Goal: Check status: Check status

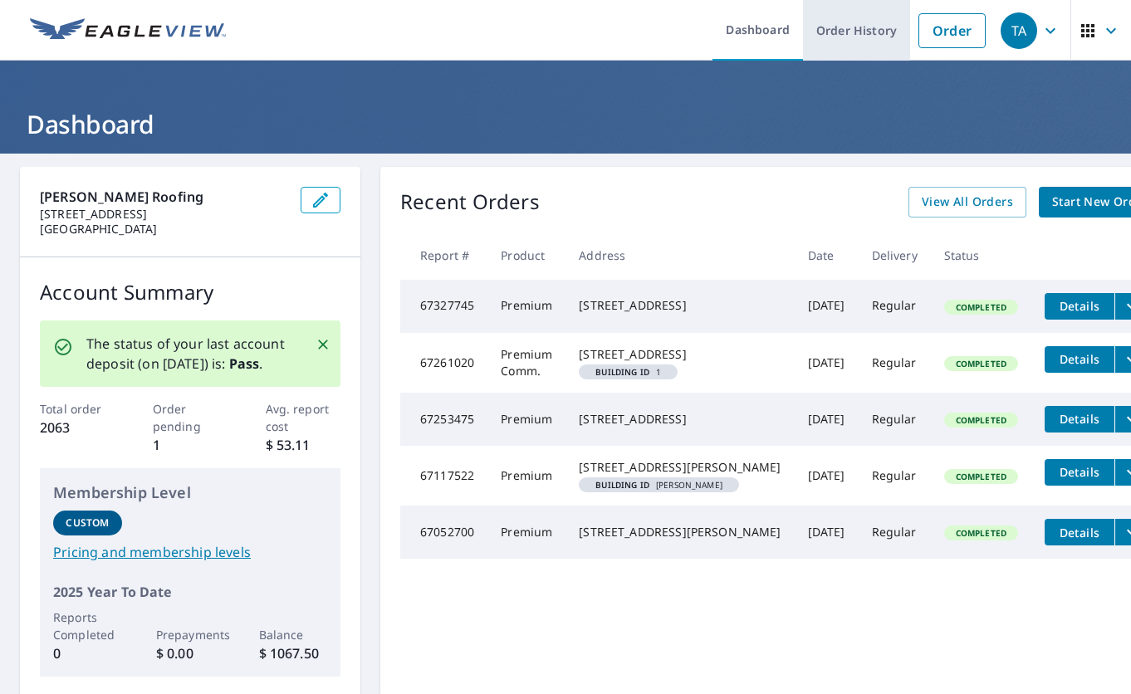
click at [874, 32] on link "Order History" at bounding box center [856, 30] width 107 height 61
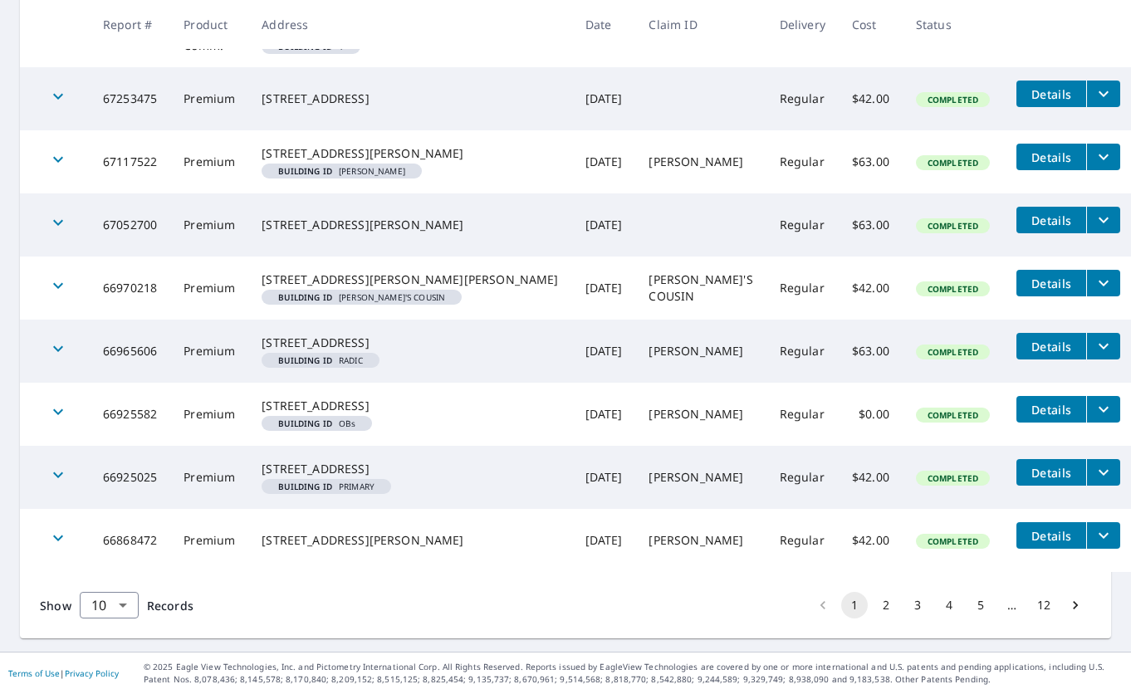
scroll to position [508, 0]
click at [950, 610] on button "4" at bounding box center [949, 605] width 27 height 27
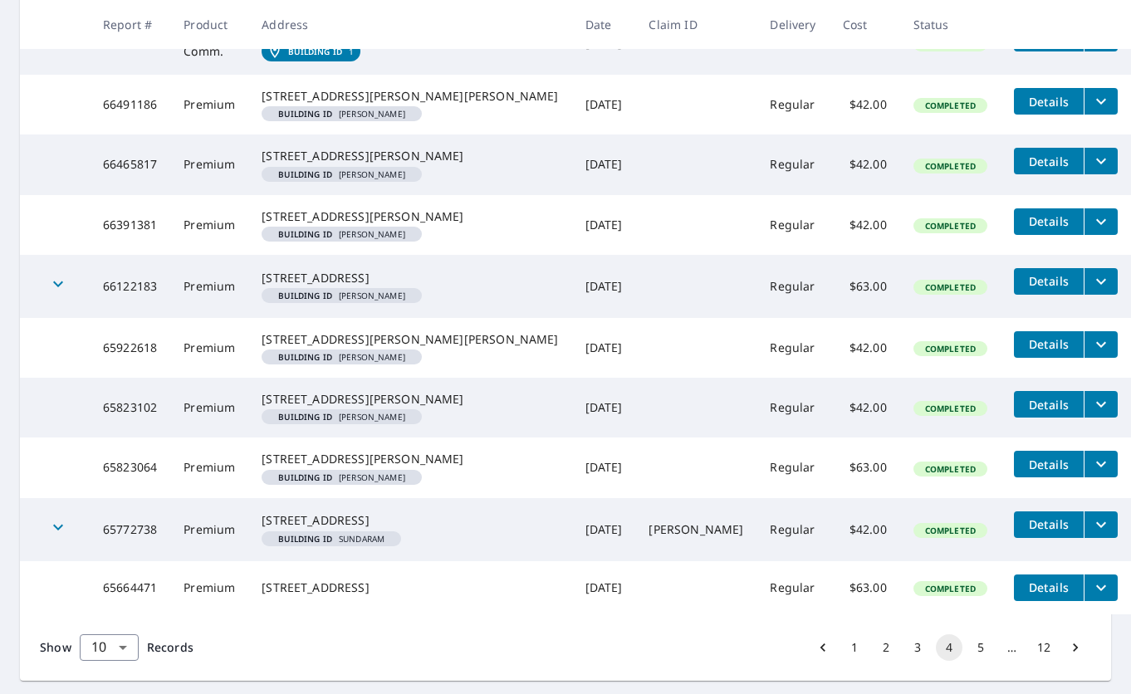
scroll to position [548, 0]
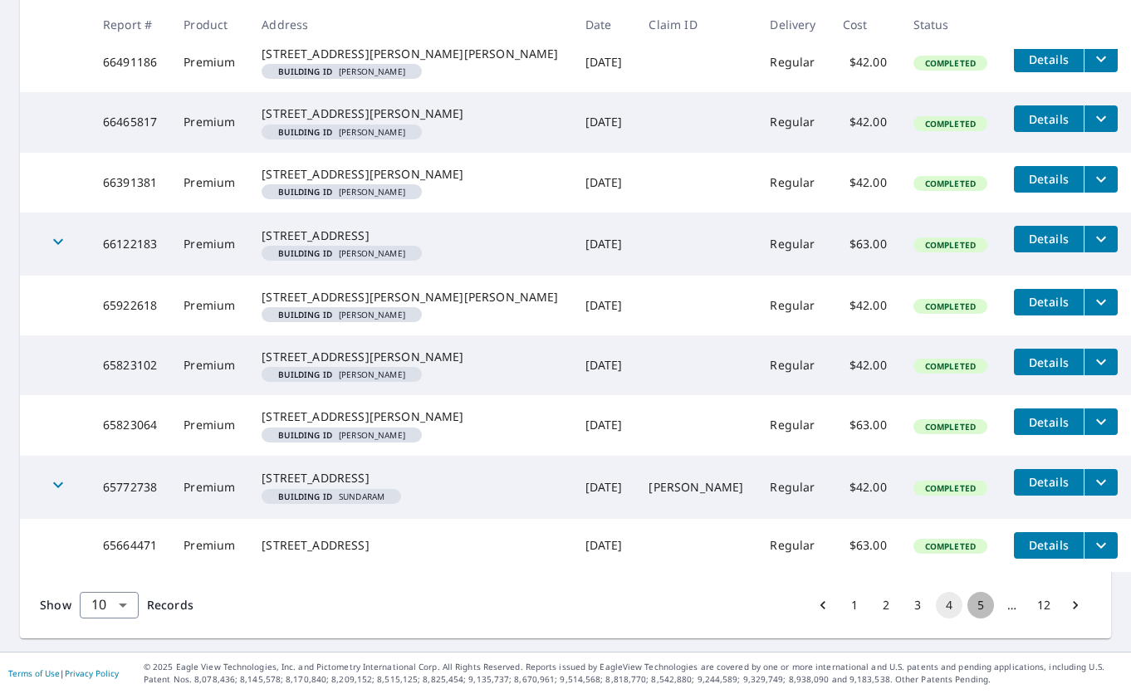
click at [984, 605] on button "5" at bounding box center [980, 605] width 27 height 27
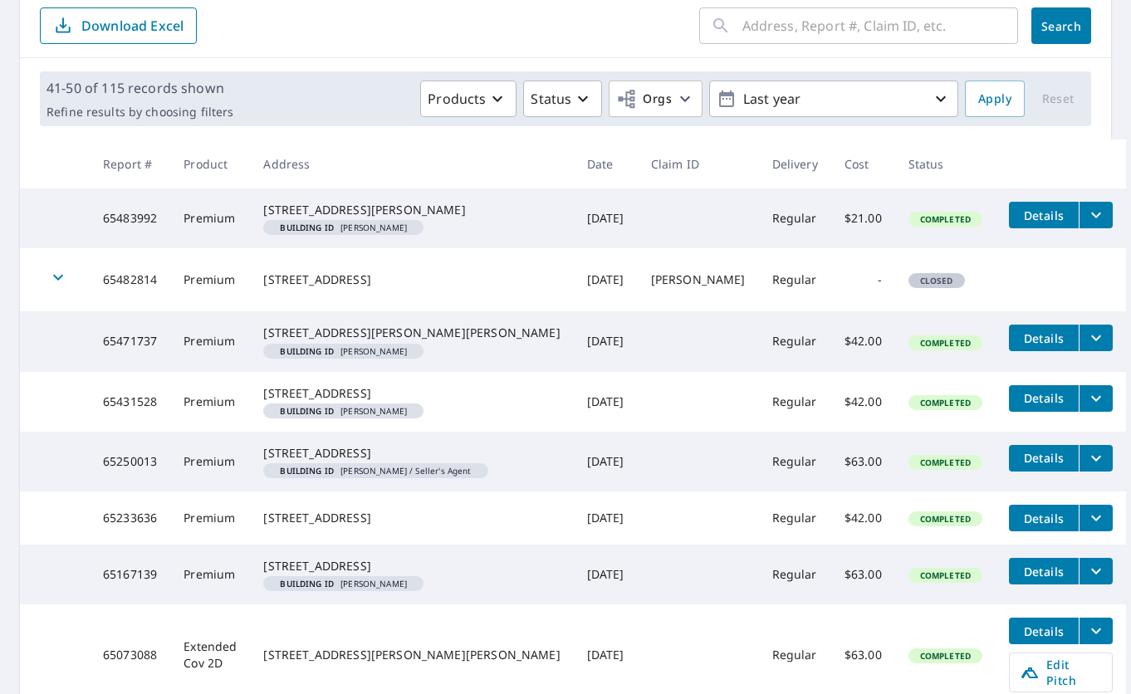
scroll to position [545, 0]
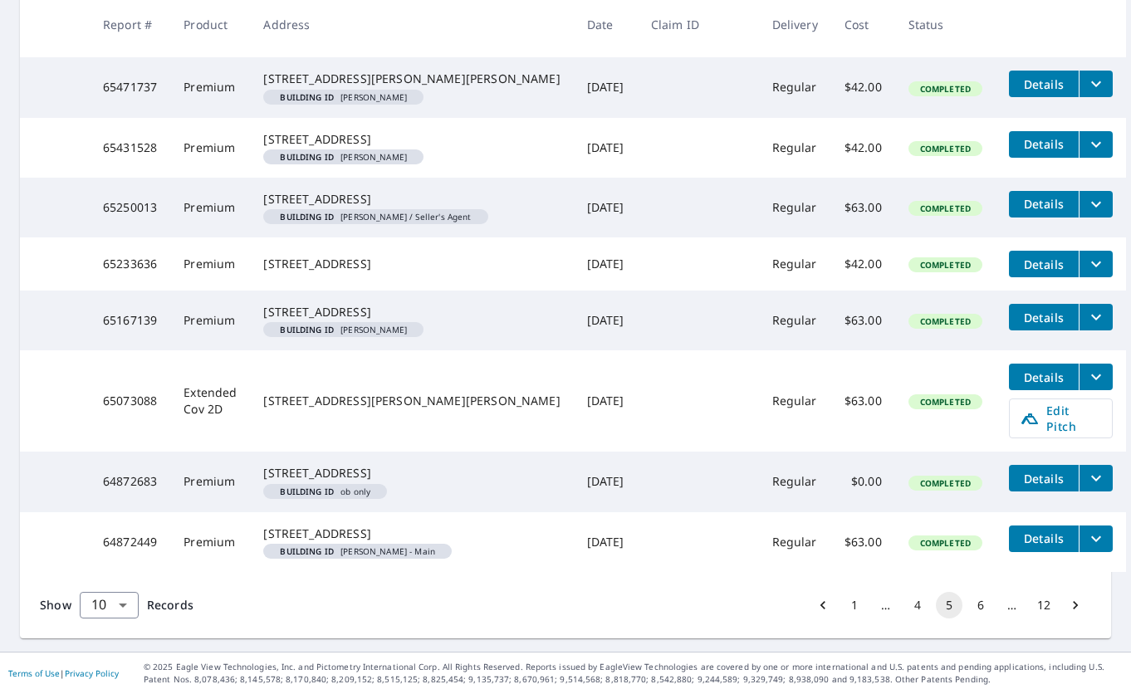
click at [919, 606] on button "4" at bounding box center [917, 605] width 27 height 27
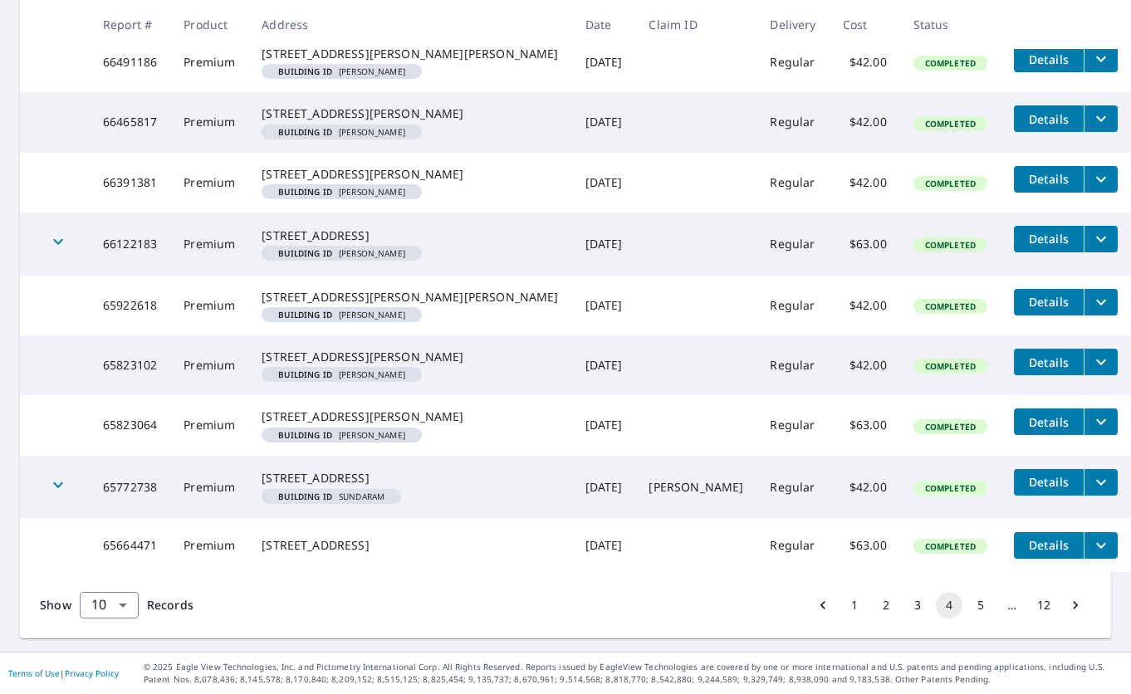
scroll to position [548, 0]
click at [979, 608] on button "5" at bounding box center [980, 605] width 27 height 27
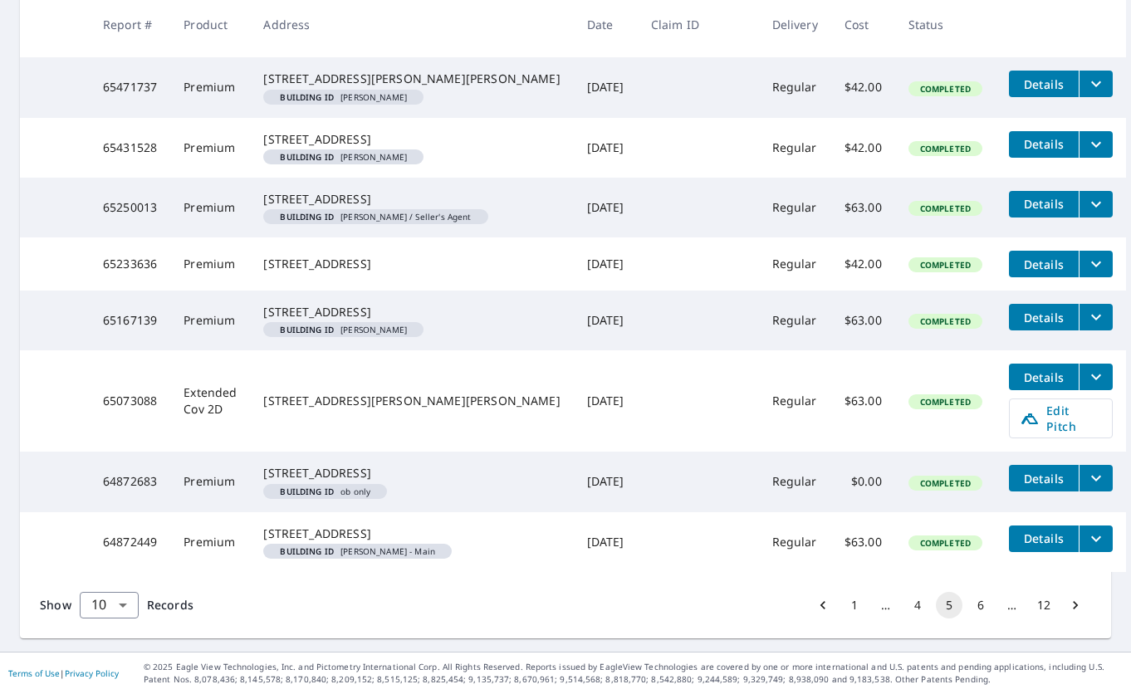
scroll to position [545, 0]
click at [979, 605] on button "6" at bounding box center [980, 605] width 27 height 27
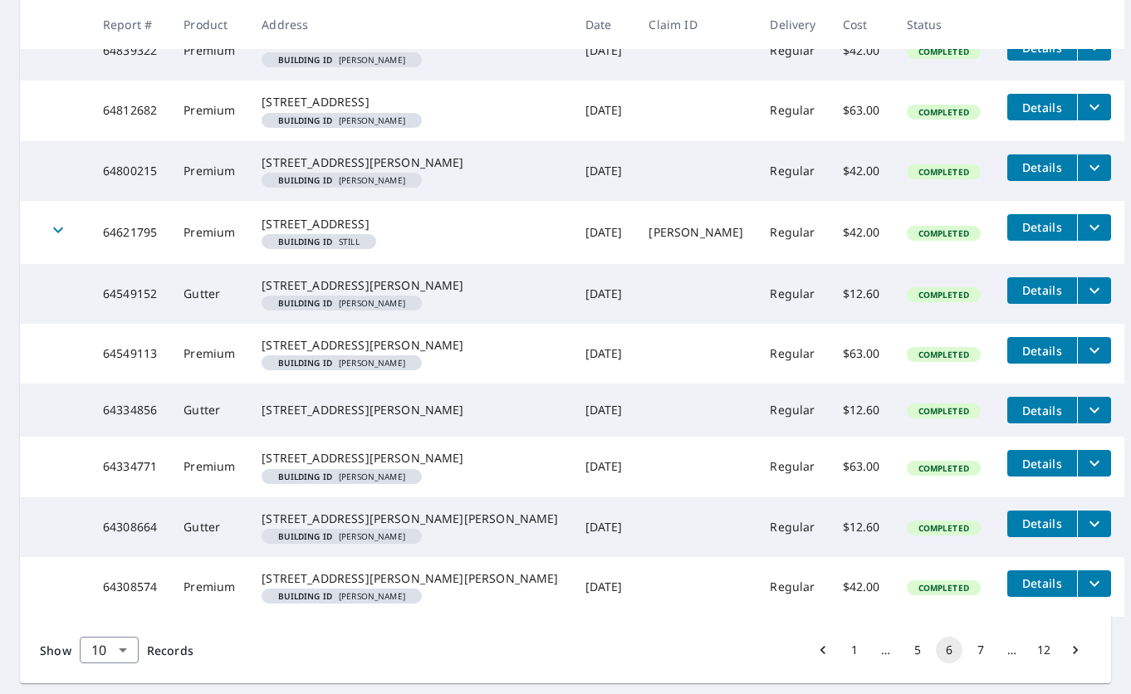
scroll to position [545, 0]
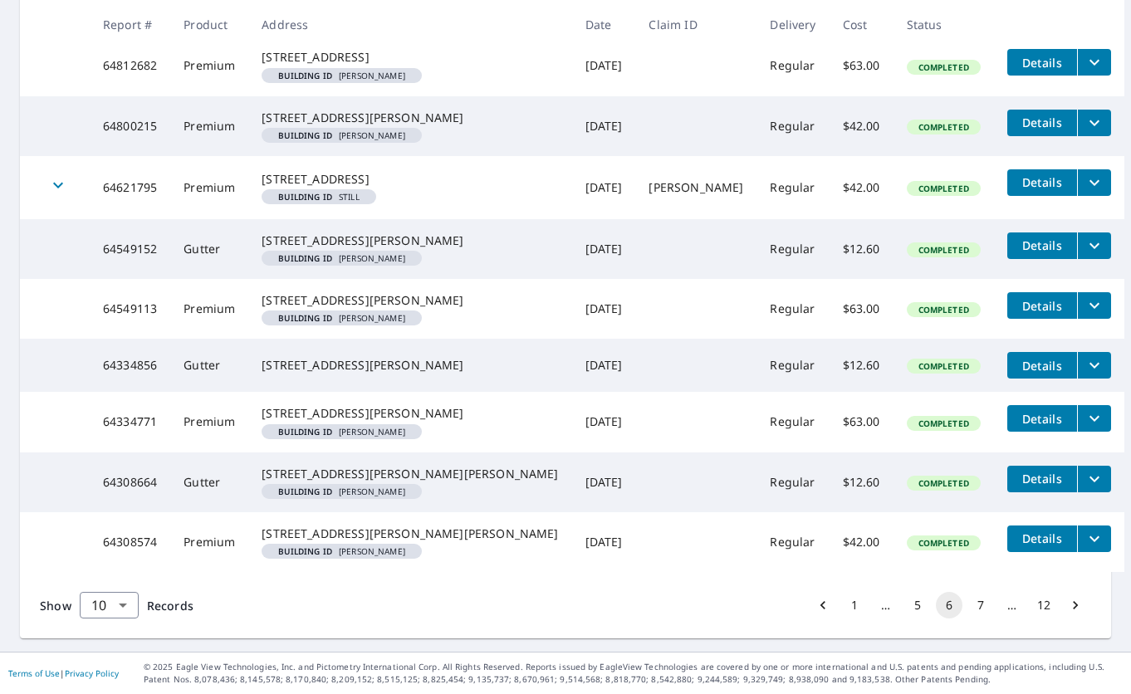
click at [975, 598] on button "7" at bounding box center [980, 605] width 27 height 27
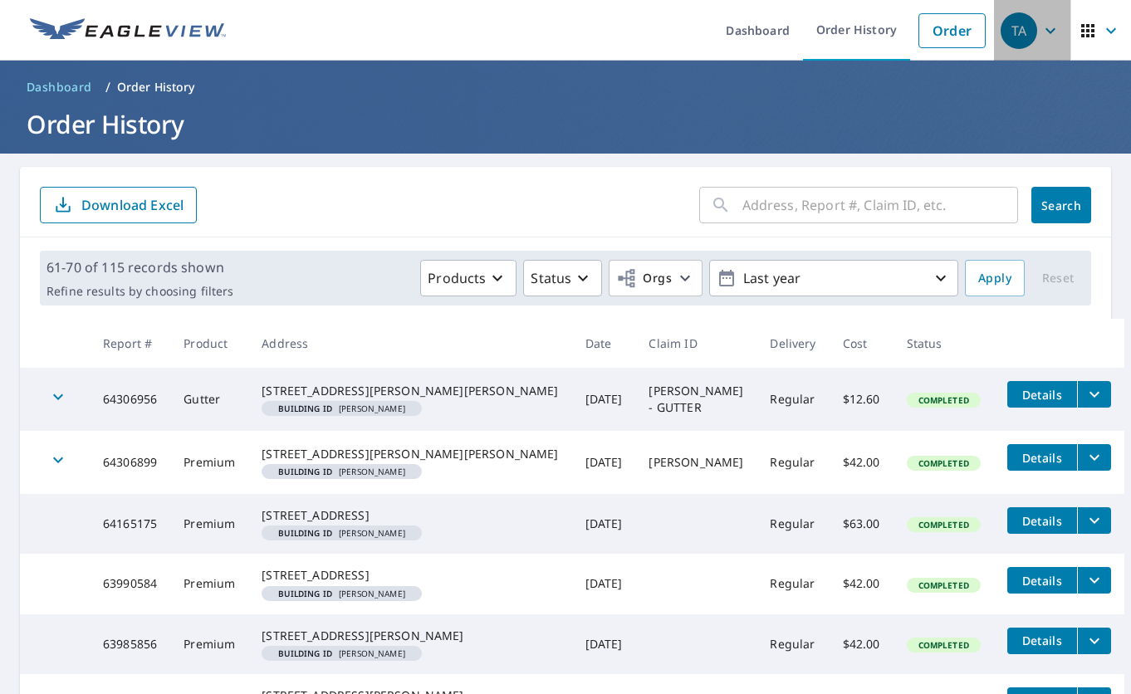
click at [1014, 47] on div "TA" at bounding box center [1018, 30] width 37 height 37
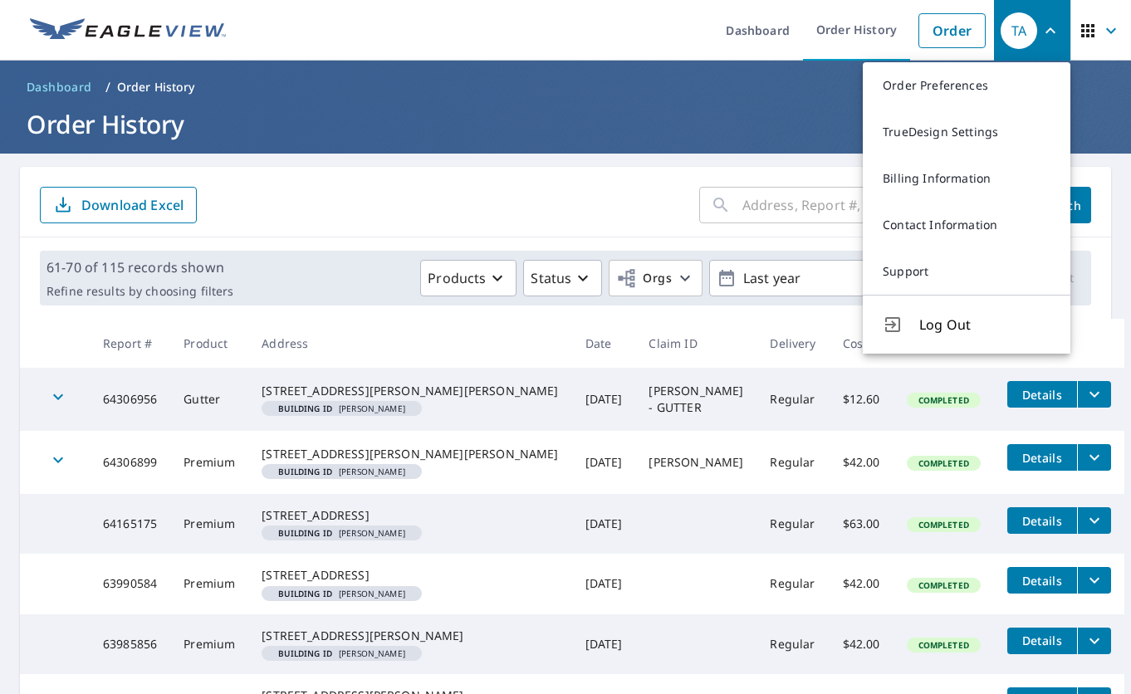
click at [950, 319] on span "Log Out" at bounding box center [984, 325] width 131 height 20
